Goal: Transaction & Acquisition: Purchase product/service

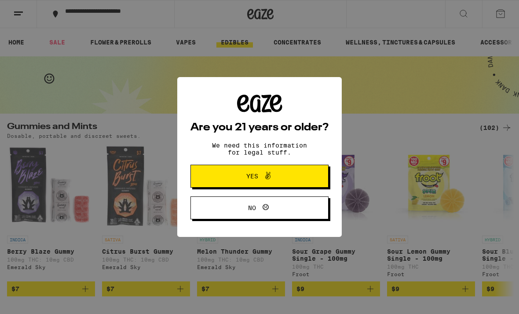
click at [293, 174] on button "Yes" at bounding box center [260, 176] width 138 height 23
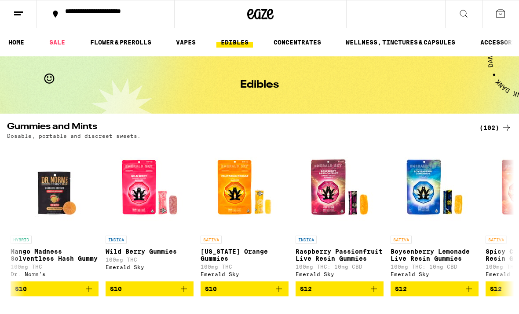
scroll to position [0, 949]
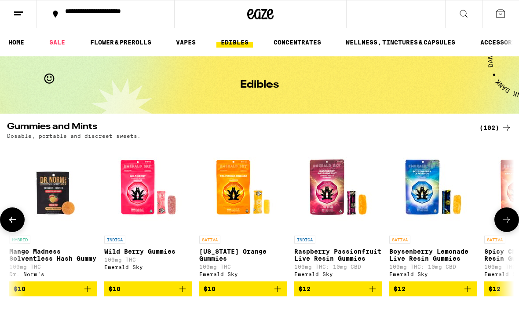
click at [338, 184] on img "Open page for Raspberry Passionfruit Live Resin Gummies from Emerald Sky" at bounding box center [338, 187] width 88 height 88
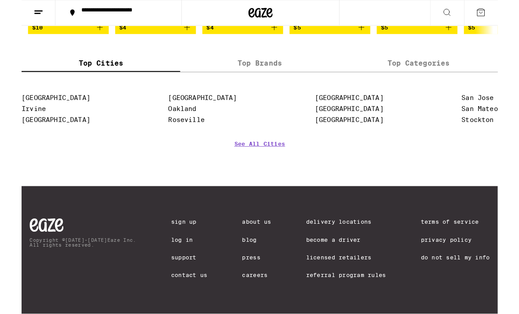
scroll to position [687, 0]
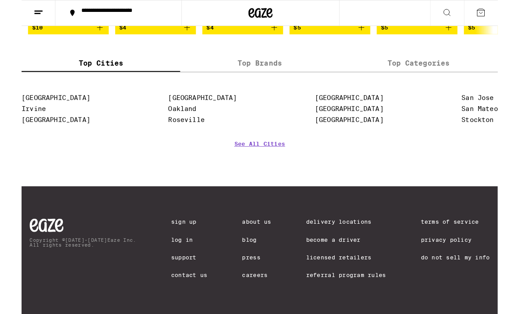
click at [357, 281] on link "Licensed Retailers" at bounding box center [353, 280] width 87 height 7
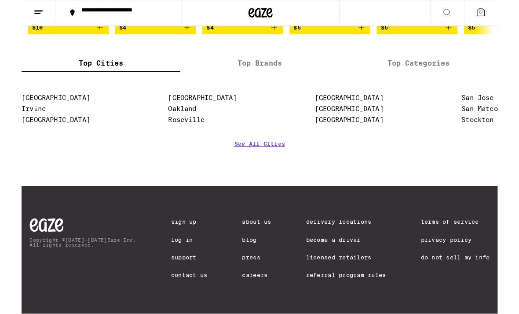
scroll to position [687, 0]
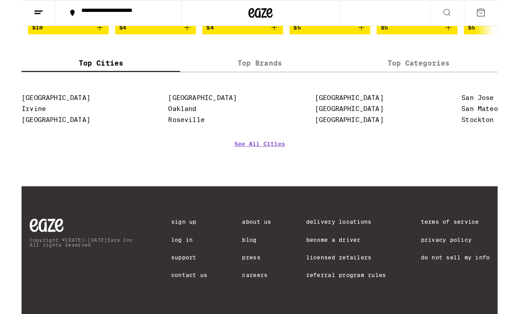
click at [363, 238] on link "Delivery Locations" at bounding box center [353, 241] width 87 height 7
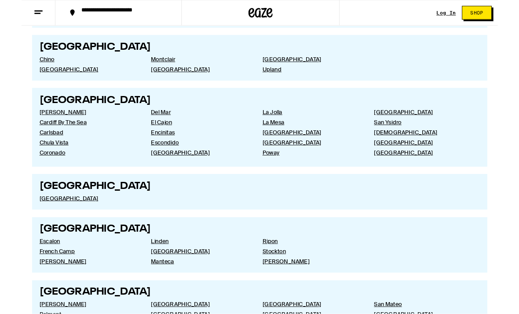
scroll to position [1207, 0]
click at [46, 220] on link "[GEOGRAPHIC_DATA]" at bounding box center [72, 216] width 107 height 8
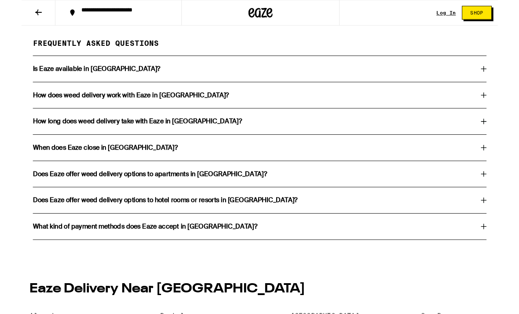
scroll to position [1605, 0]
click at [500, 78] on div "Is Eaze available in [GEOGRAPHIC_DATA]?" at bounding box center [259, 74] width 495 height 7
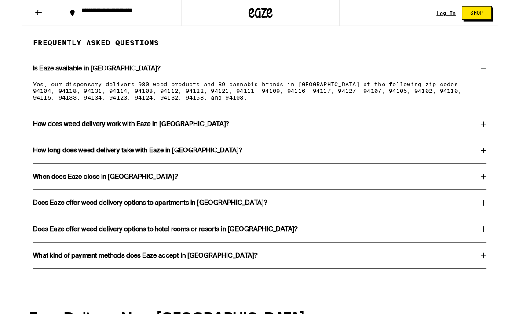
click at [306, 110] on p "Yes, our dispensary delivers 980 weed products and 89 cannabis brands in [GEOGR…" at bounding box center [259, 98] width 495 height 21
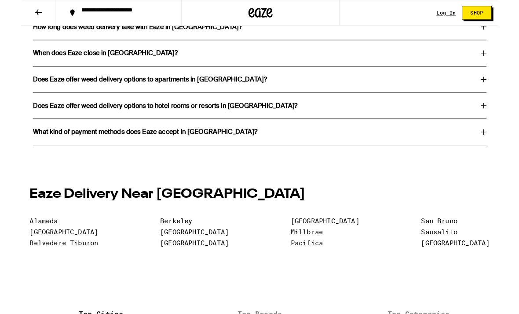
scroll to position [1740, 0]
click at [506, 61] on icon at bounding box center [504, 58] width 6 height 6
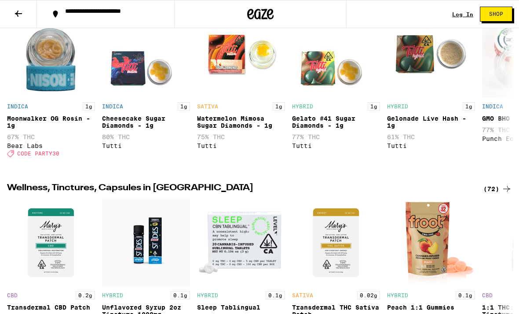
scroll to position [831, 0]
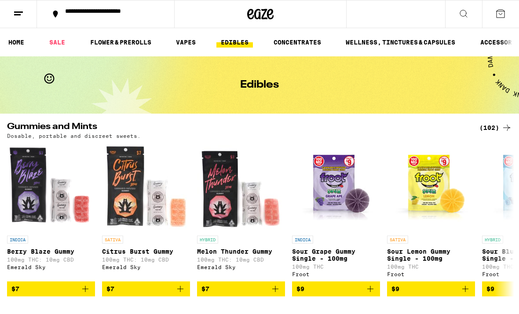
click at [23, 14] on icon at bounding box center [18, 13] width 11 height 11
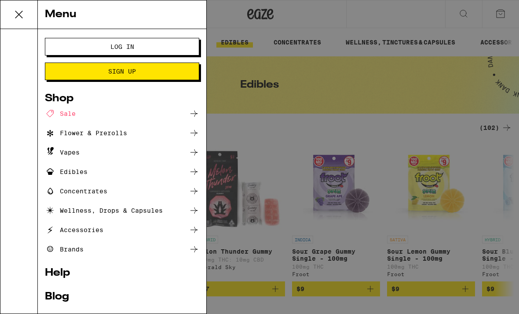
click at [77, 52] on button "Log In" at bounding box center [122, 47] width 155 height 18
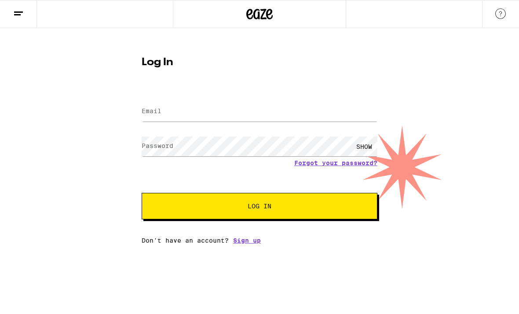
click at [150, 114] on label "Email" at bounding box center [152, 110] width 20 height 7
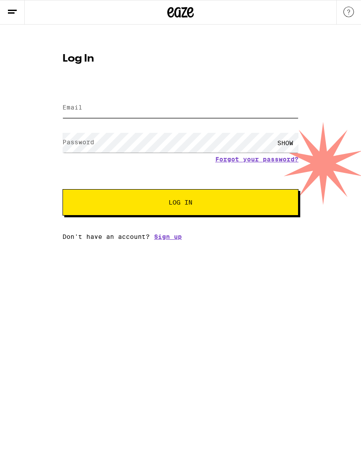
type input "[EMAIL_ADDRESS][DOMAIN_NAME]"
click at [180, 204] on button "Log In" at bounding box center [181, 202] width 236 height 26
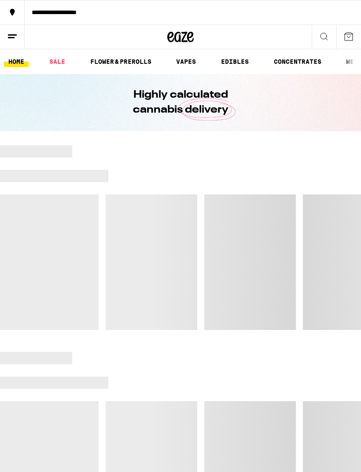
click at [193, 206] on div at bounding box center [180, 237] width 361 height 185
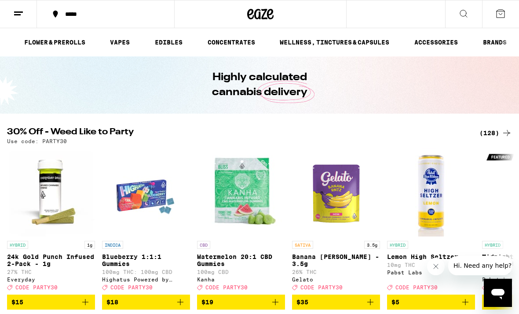
scroll to position [0, 68]
click at [500, 15] on icon at bounding box center [501, 14] width 8 height 8
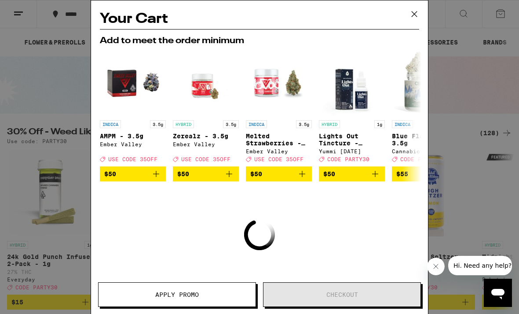
click at [417, 12] on icon at bounding box center [414, 13] width 13 height 13
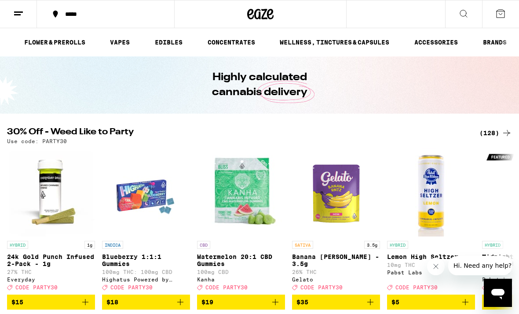
click at [167, 44] on link "EDIBLES" at bounding box center [169, 42] width 37 height 11
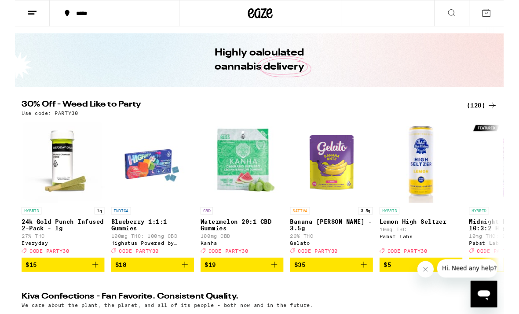
scroll to position [51, 0]
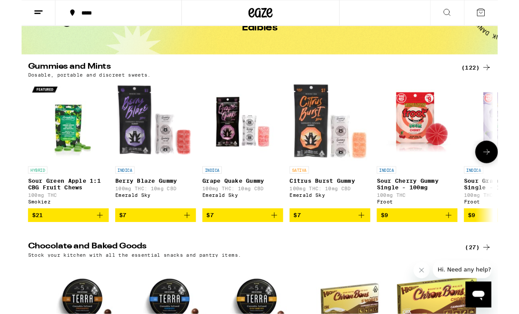
scroll to position [55, 0]
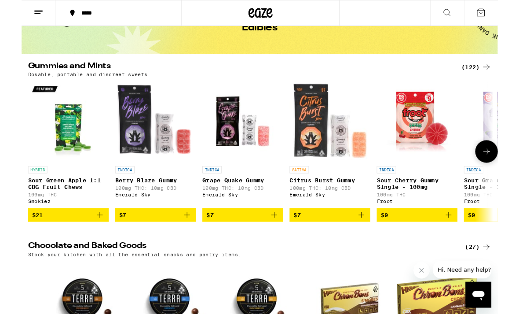
click at [57, 141] on img "Open page for Sour Green Apple 1:1 CBG Fruit Chews from Smokiez" at bounding box center [51, 132] width 88 height 88
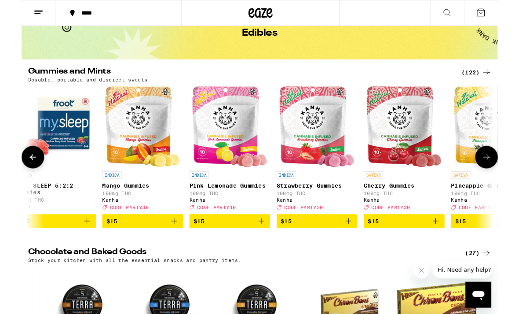
scroll to position [0, 2962]
click at [416, 157] on img "Open page for Cherry Gummies from Kanha" at bounding box center [417, 138] width 82 height 88
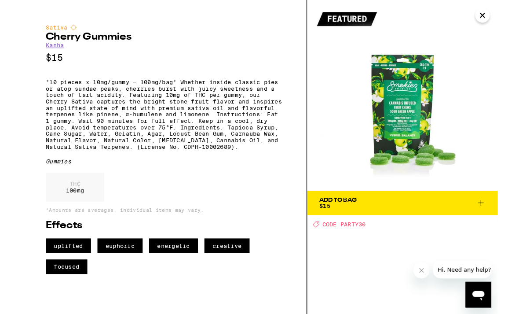
click at [507, 20] on icon "Close" at bounding box center [502, 16] width 11 height 13
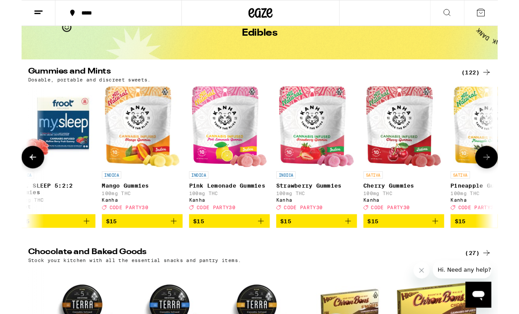
click at [418, 169] on img "Open page for Cherry Gummies from Kanha" at bounding box center [417, 138] width 82 height 88
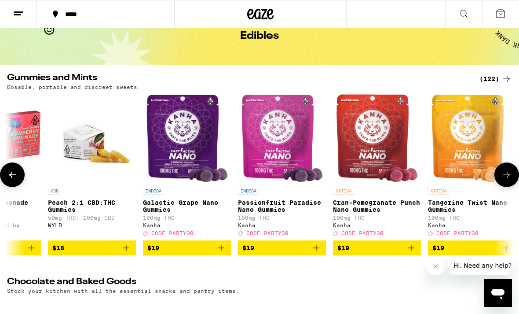
scroll to position [0, 5190]
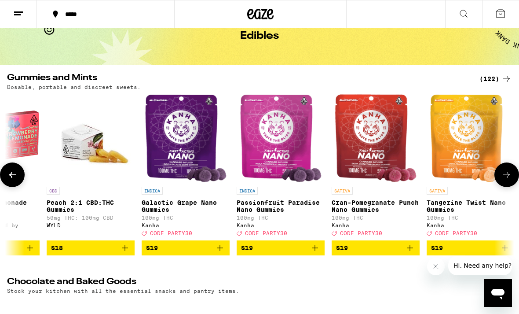
click at [366, 170] on img "Open page for Cran-Pomegranate Punch Nano Gummies from Kanha" at bounding box center [376, 138] width 82 height 88
click at [378, 155] on img "Open page for Cran-Pomegranate Punch Nano Gummies from Kanha" at bounding box center [376, 138] width 82 height 88
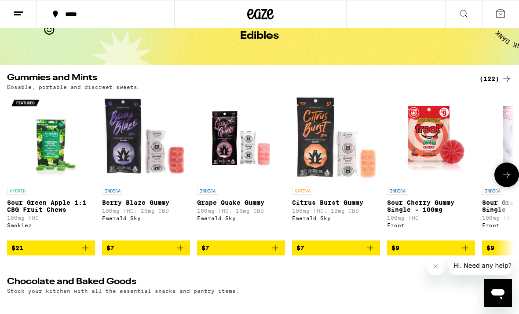
click at [47, 151] on img "Open page for Sour Green Apple 1:1 CBG Fruit Chews from Smokiez" at bounding box center [51, 138] width 88 height 88
click at [47, 152] on img "Open page for Sour Green Apple 1:1 CBG Fruit Chews from Smokiez" at bounding box center [51, 138] width 88 height 88
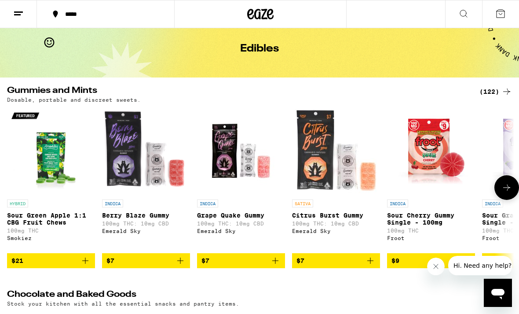
scroll to position [49, 0]
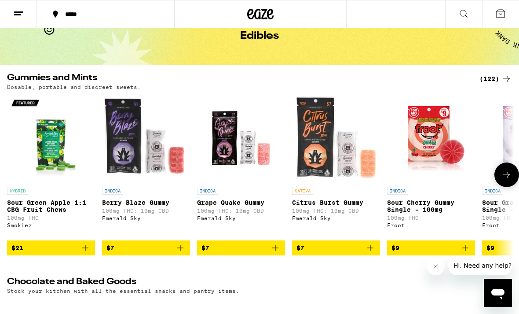
click at [323, 162] on img "Open page for Citrus Burst Gummy from Emerald Sky" at bounding box center [336, 138] width 88 height 88
click at [466, 12] on icon at bounding box center [464, 13] width 11 height 11
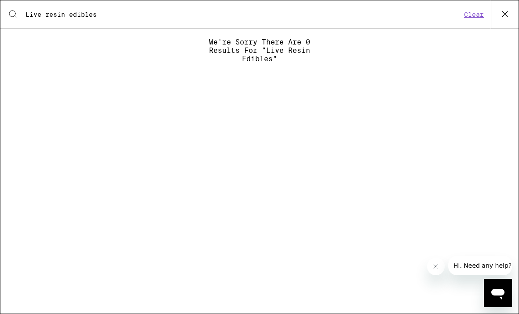
type input "Live resin edibles"
click at [476, 17] on button "Clear" at bounding box center [474, 15] width 25 height 8
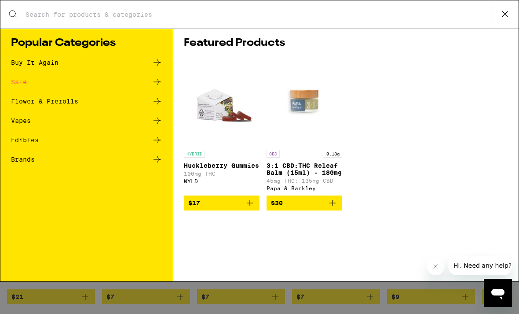
click at [229, 116] on img "Open page for Huckleberry Gummies from WYLD" at bounding box center [222, 101] width 76 height 88
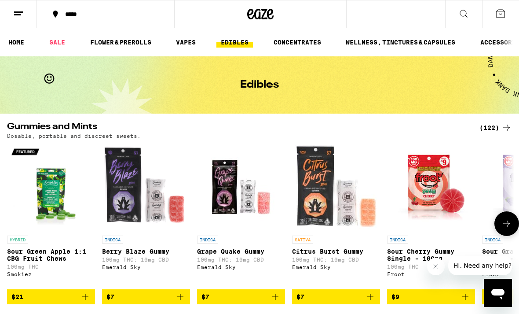
click at [332, 204] on img "Open page for Citrus Burst Gummy from Emerald Sky" at bounding box center [336, 187] width 88 height 88
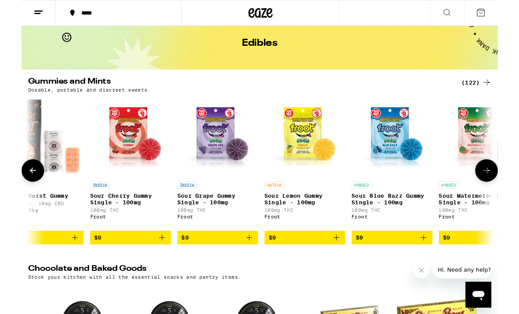
scroll to position [0, 313]
click at [314, 168] on img "Open page for Sour Lemon Gummy Single - 100mg from Froot" at bounding box center [309, 149] width 88 height 88
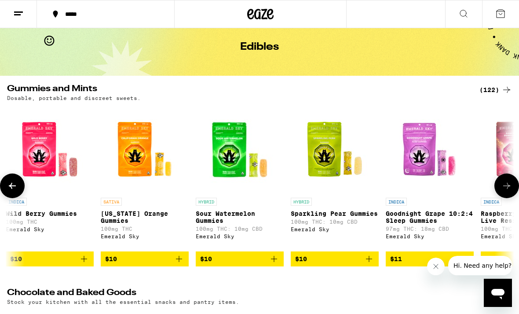
scroll to position [0, 1143]
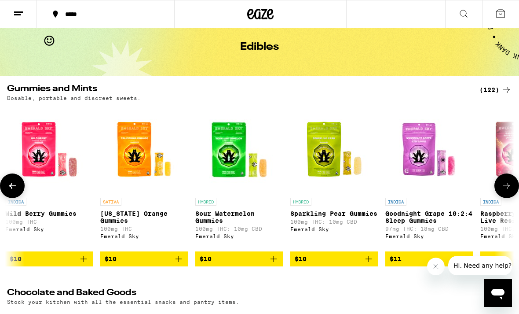
click at [334, 167] on img "Open page for Sparkling Pear Gummies from Emerald Sky" at bounding box center [335, 149] width 88 height 88
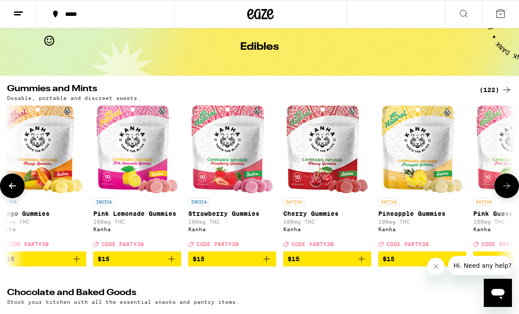
scroll to position [0, 3054]
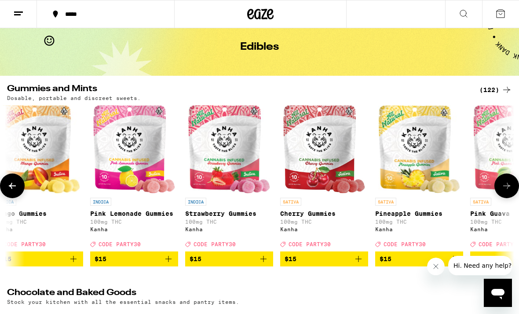
click at [336, 164] on img "Open page for Cherry Gummies from Kanha" at bounding box center [324, 149] width 82 height 88
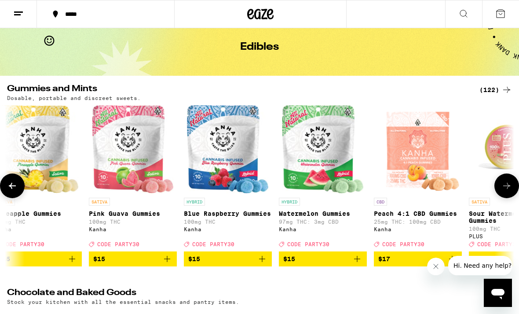
scroll to position [0, 3437]
